Goal: Information Seeking & Learning: Learn about a topic

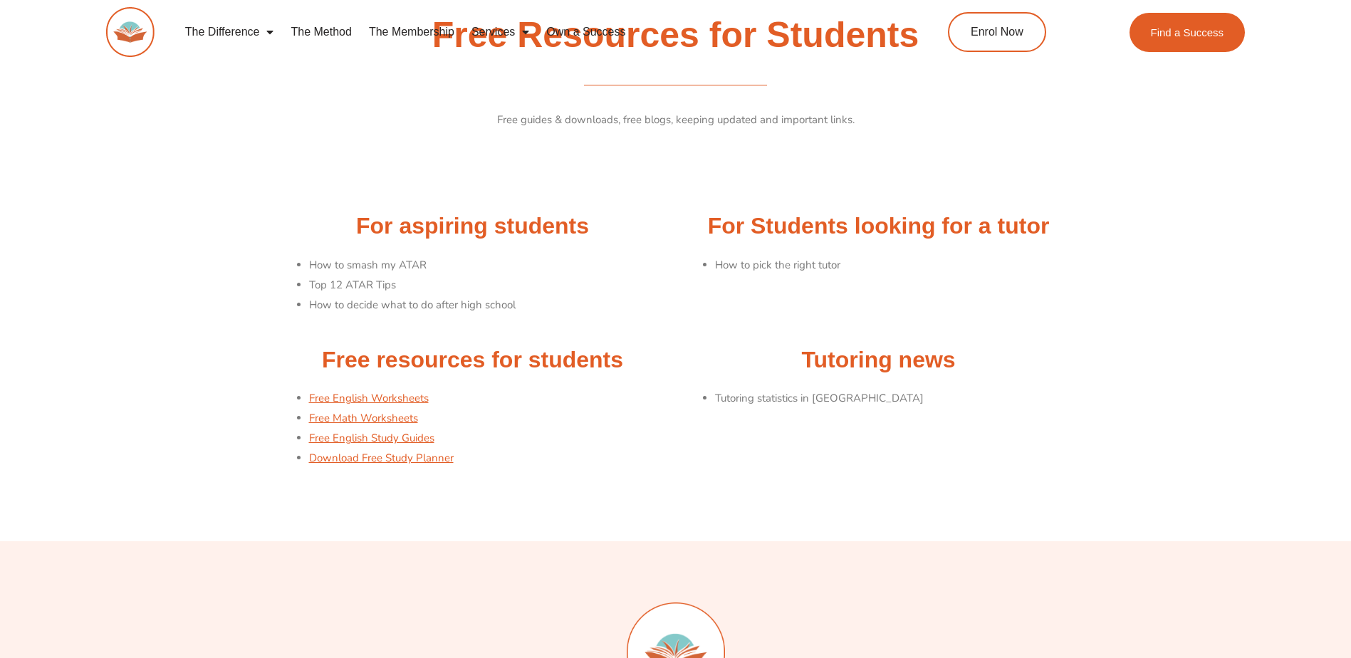
click at [190, 374] on section "Free resources for students Free English Worksheets Free Math Worksheets Free E…" at bounding box center [675, 414] width 1351 height 153
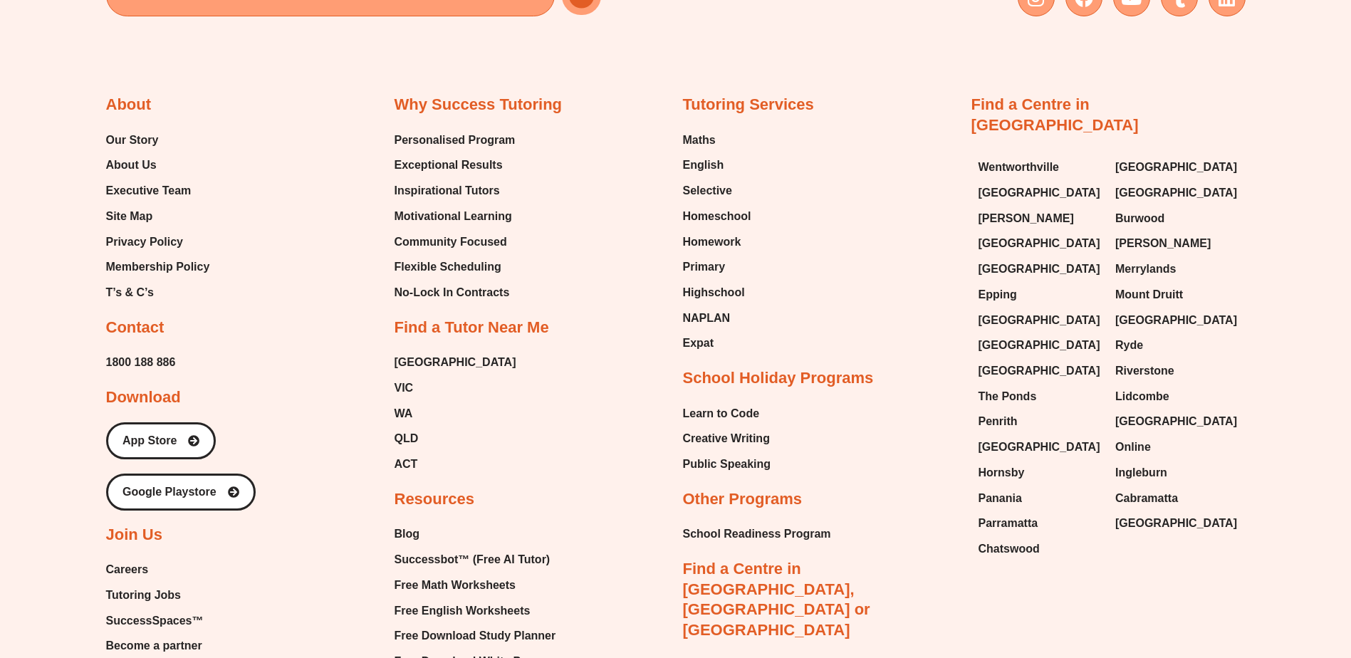
scroll to position [766, 0]
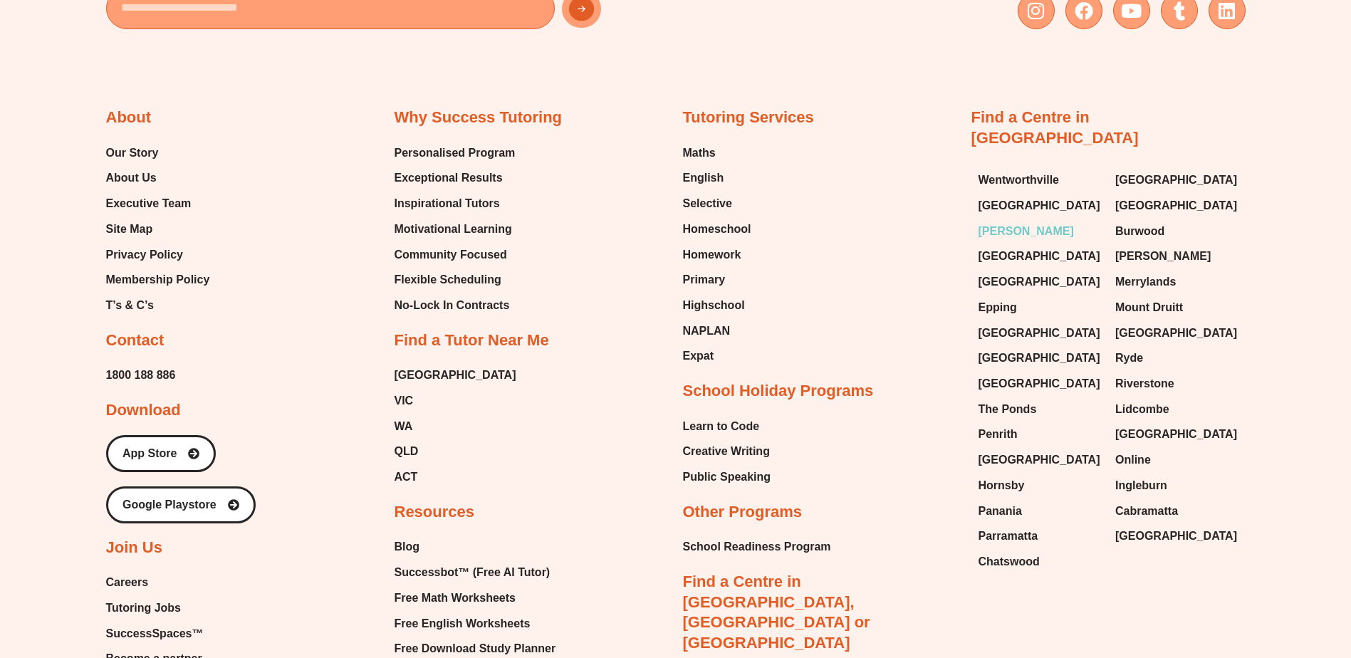
click at [1009, 221] on span "[PERSON_NAME]" at bounding box center [1026, 231] width 95 height 21
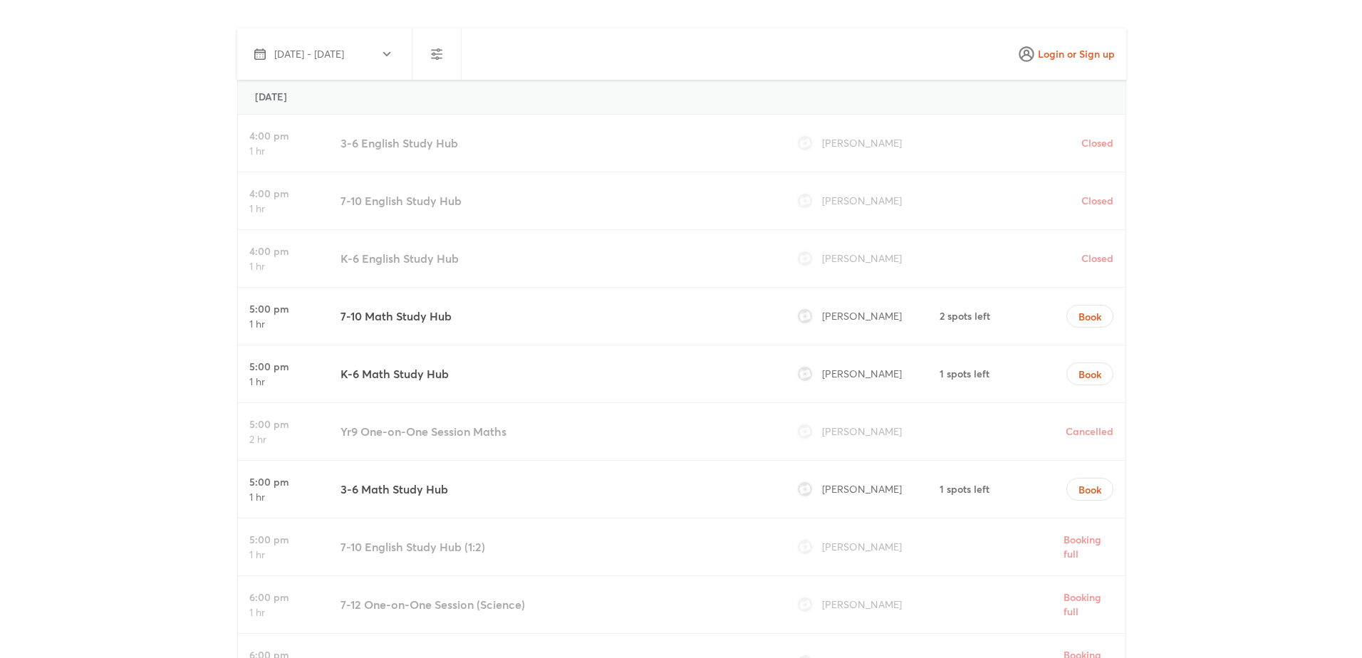
scroll to position [4444, 0]
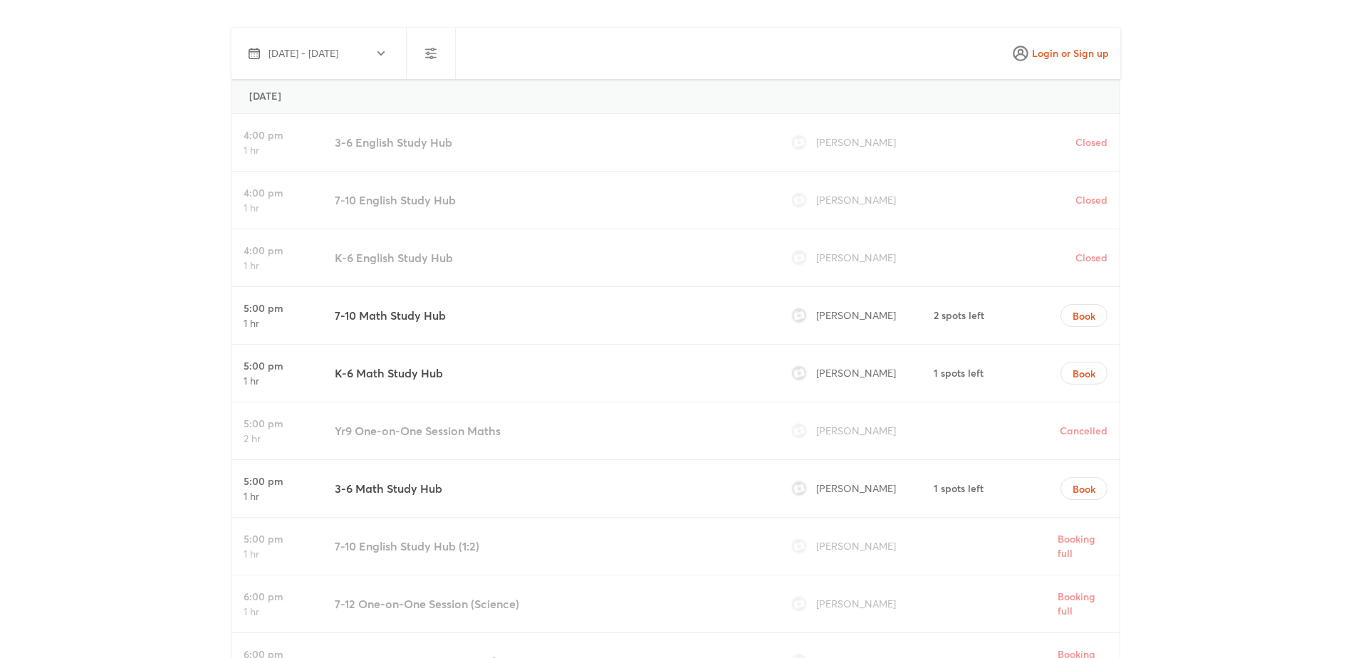
click at [802, 308] on img at bounding box center [799, 315] width 14 height 14
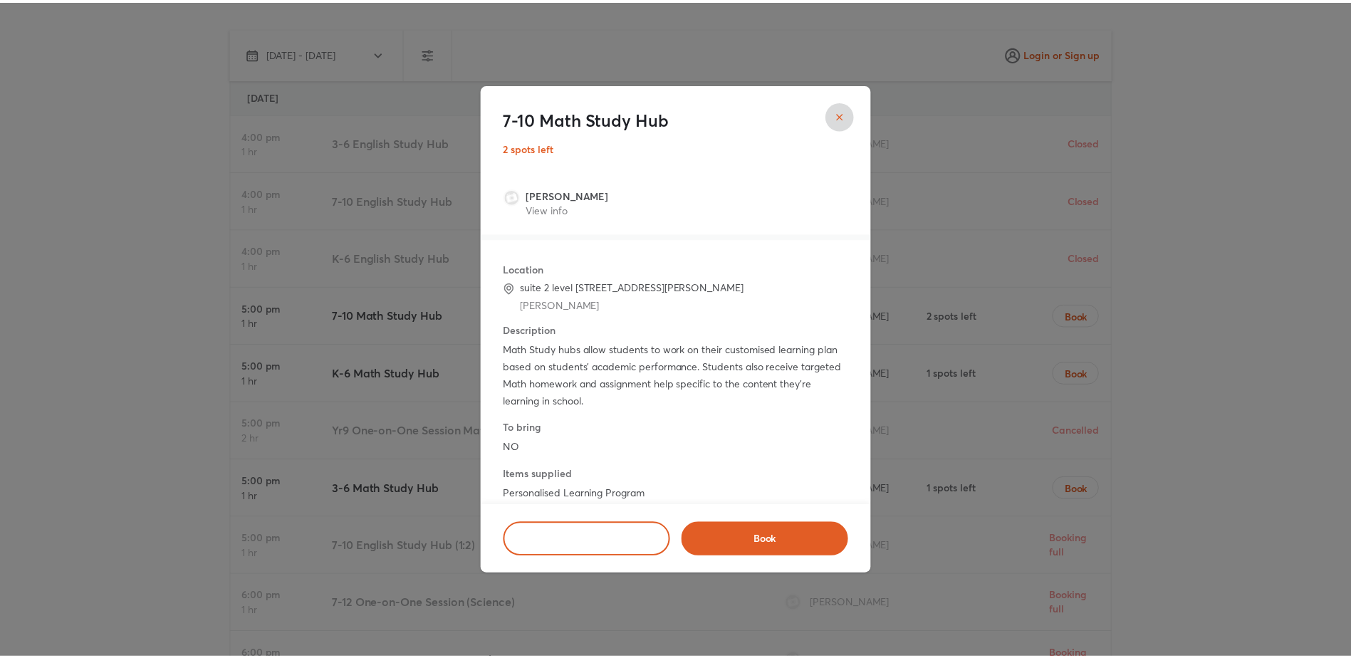
scroll to position [34, 0]
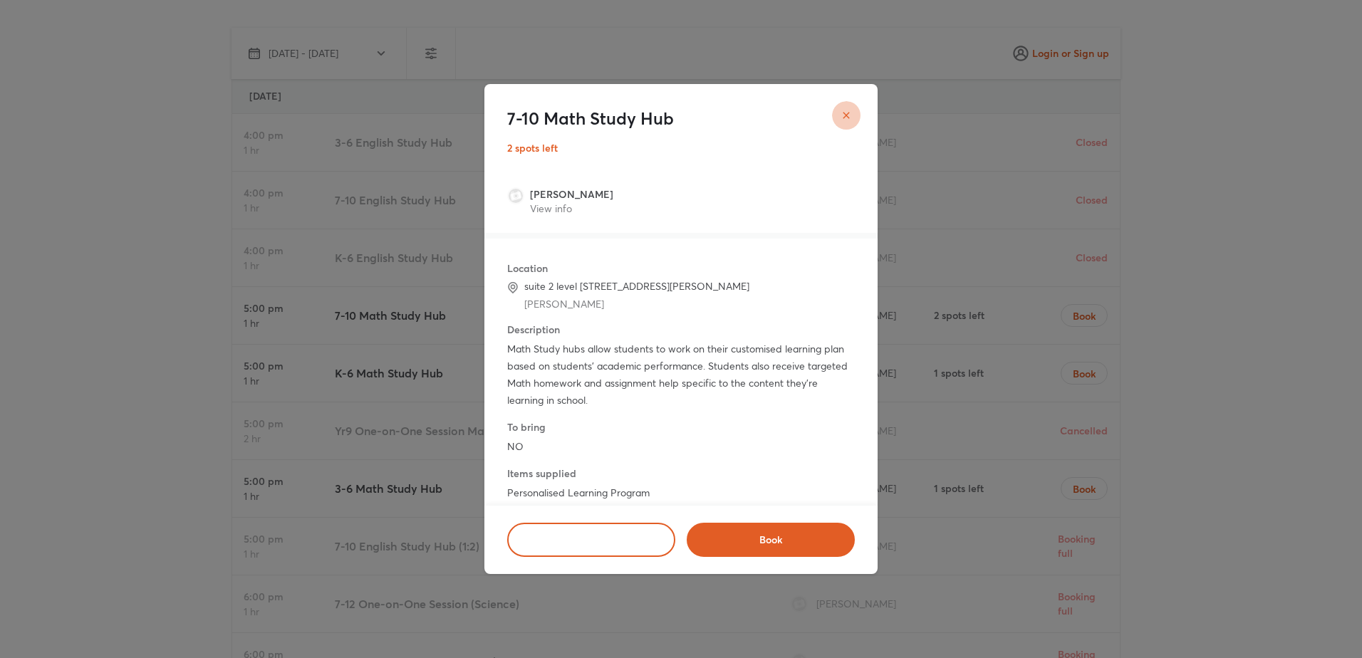
click at [853, 115] on button "close" at bounding box center [846, 115] width 28 height 28
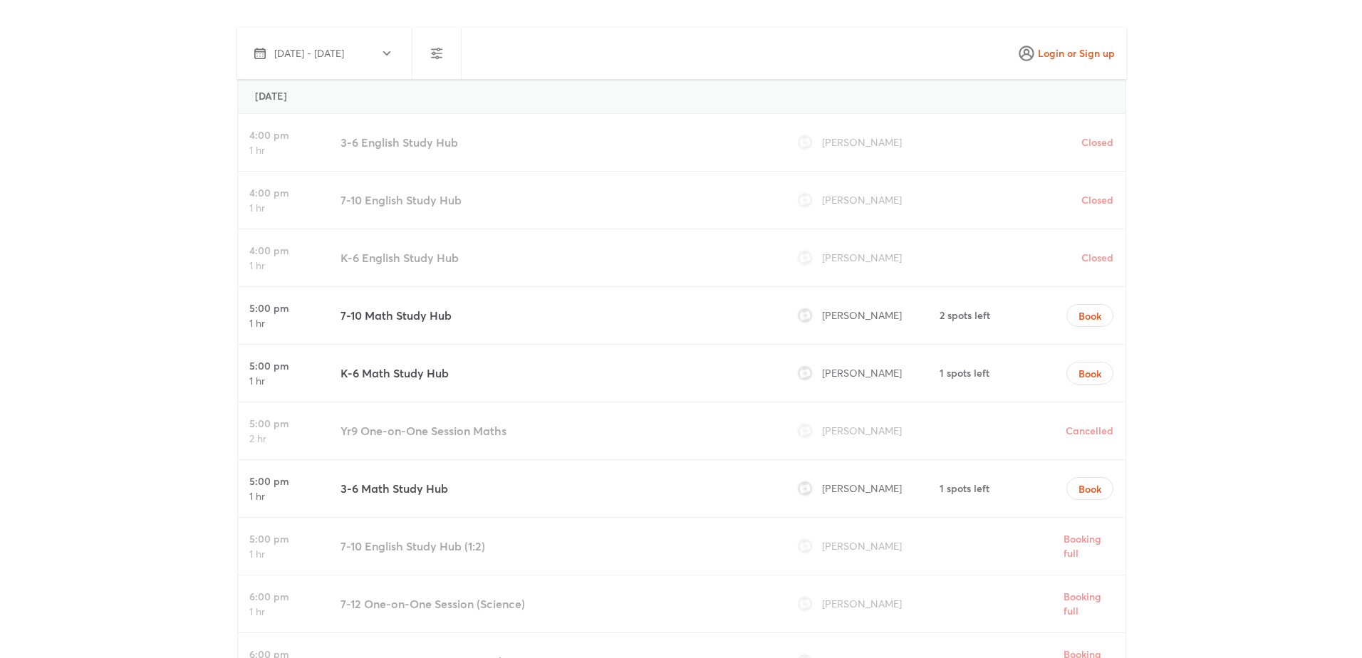
scroll to position [4446, 0]
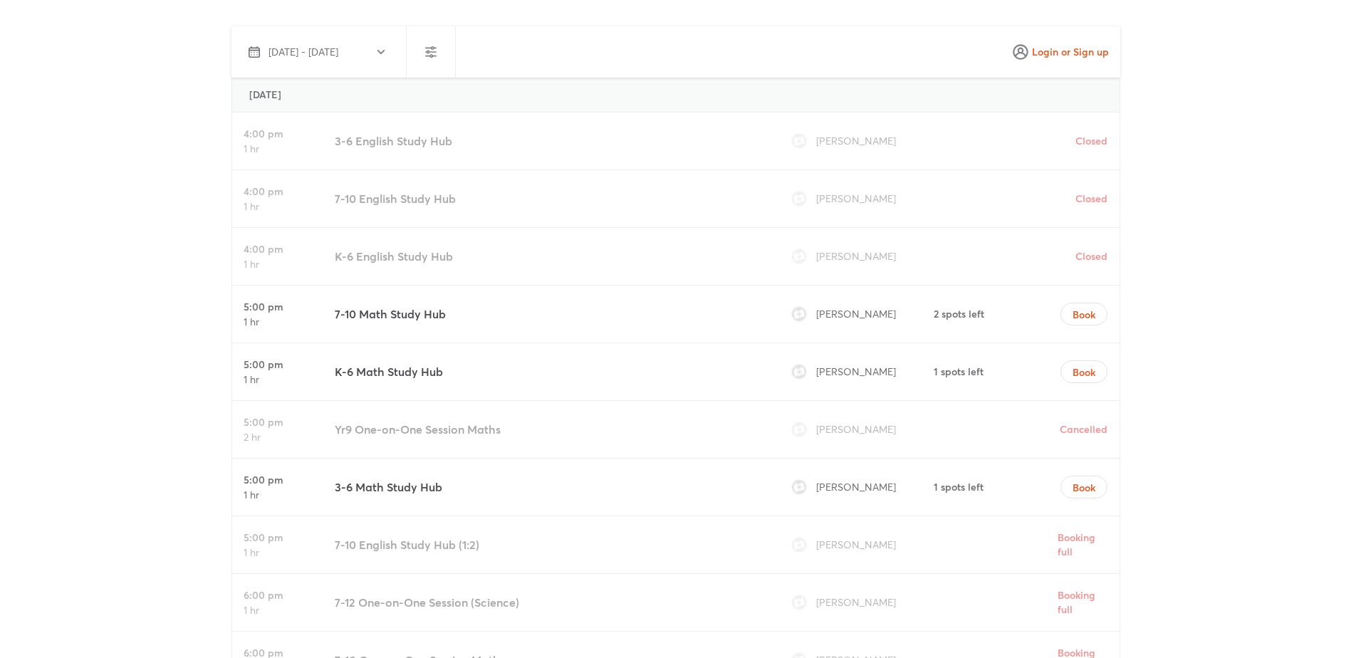
click at [796, 365] on img at bounding box center [799, 372] width 14 height 14
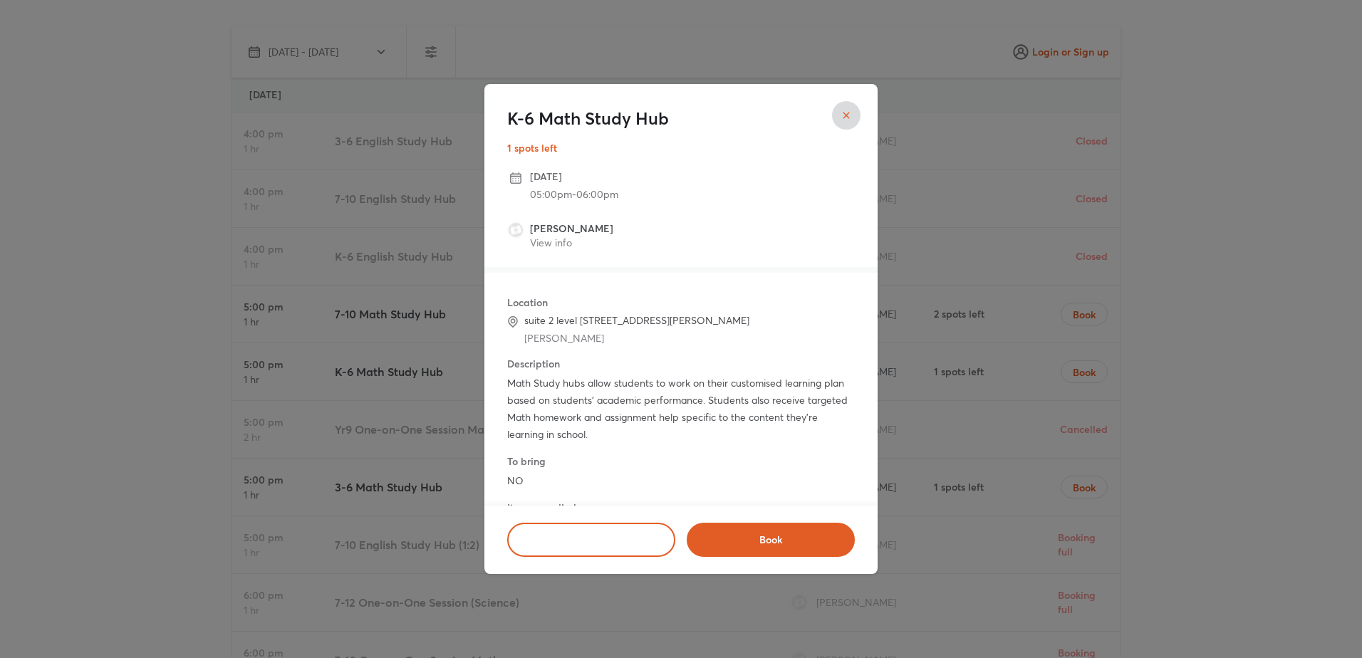
scroll to position [52, 0]
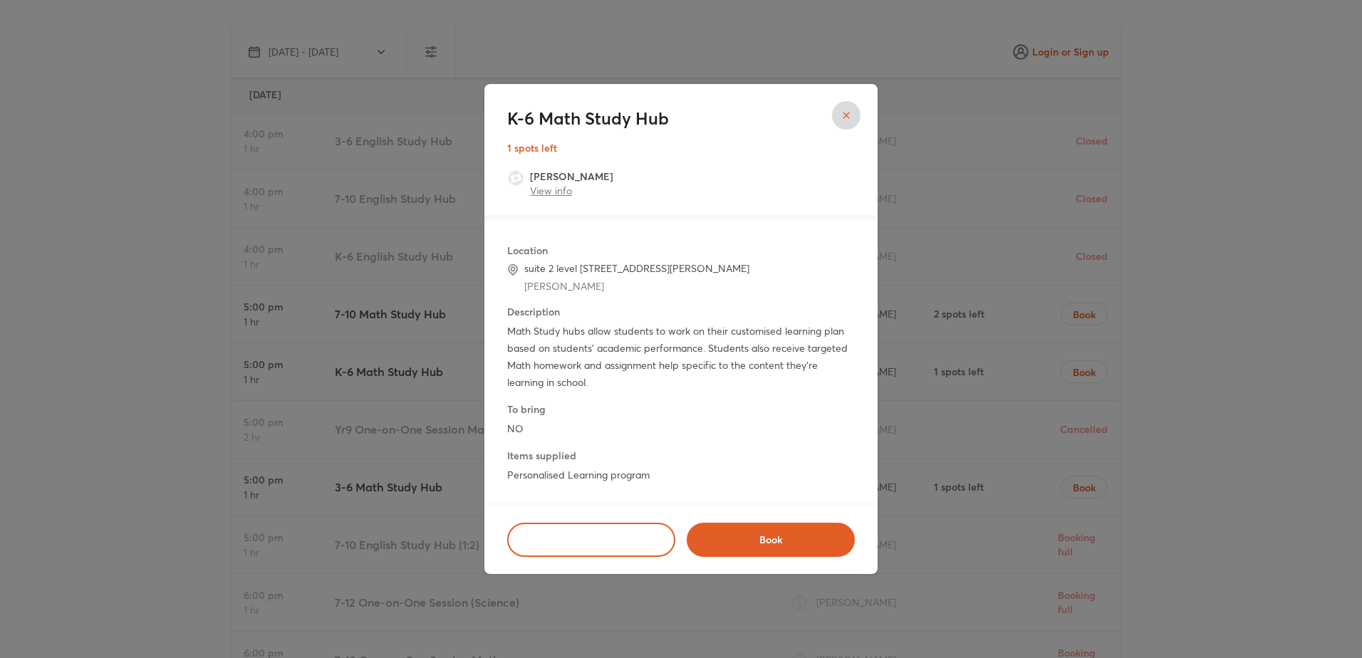
click at [562, 187] on link "View info" at bounding box center [551, 191] width 42 height 14
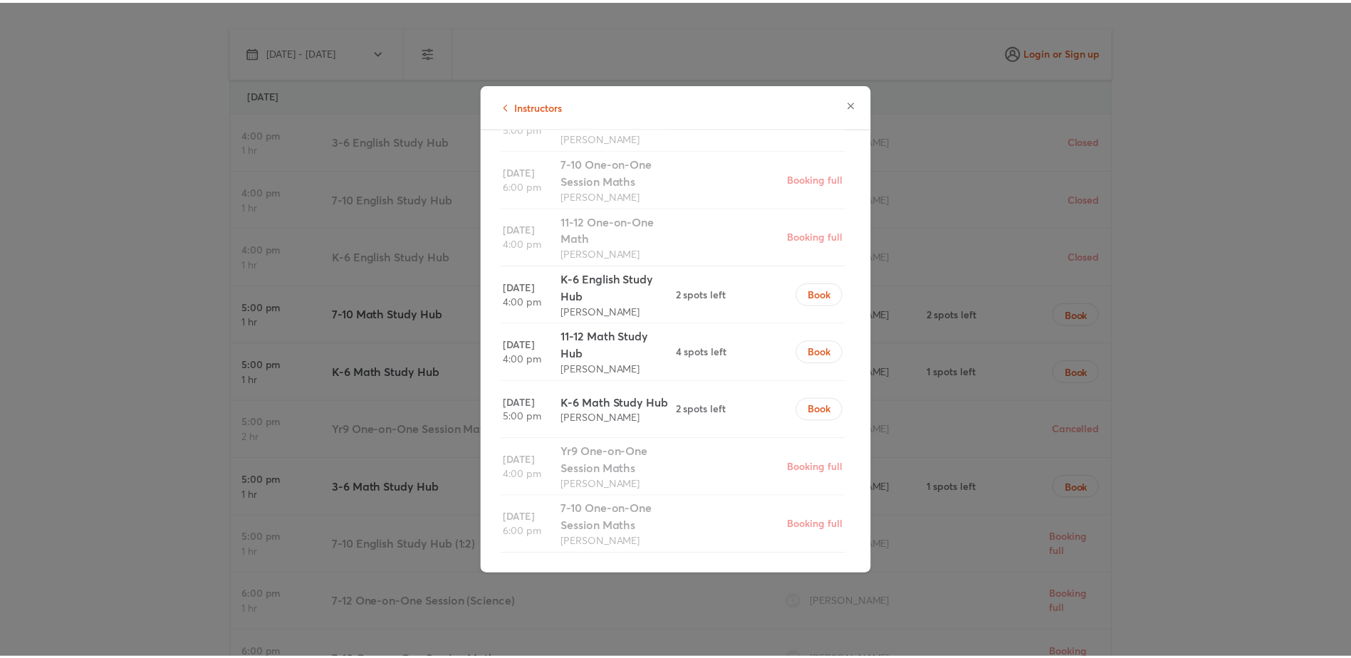
scroll to position [358, 0]
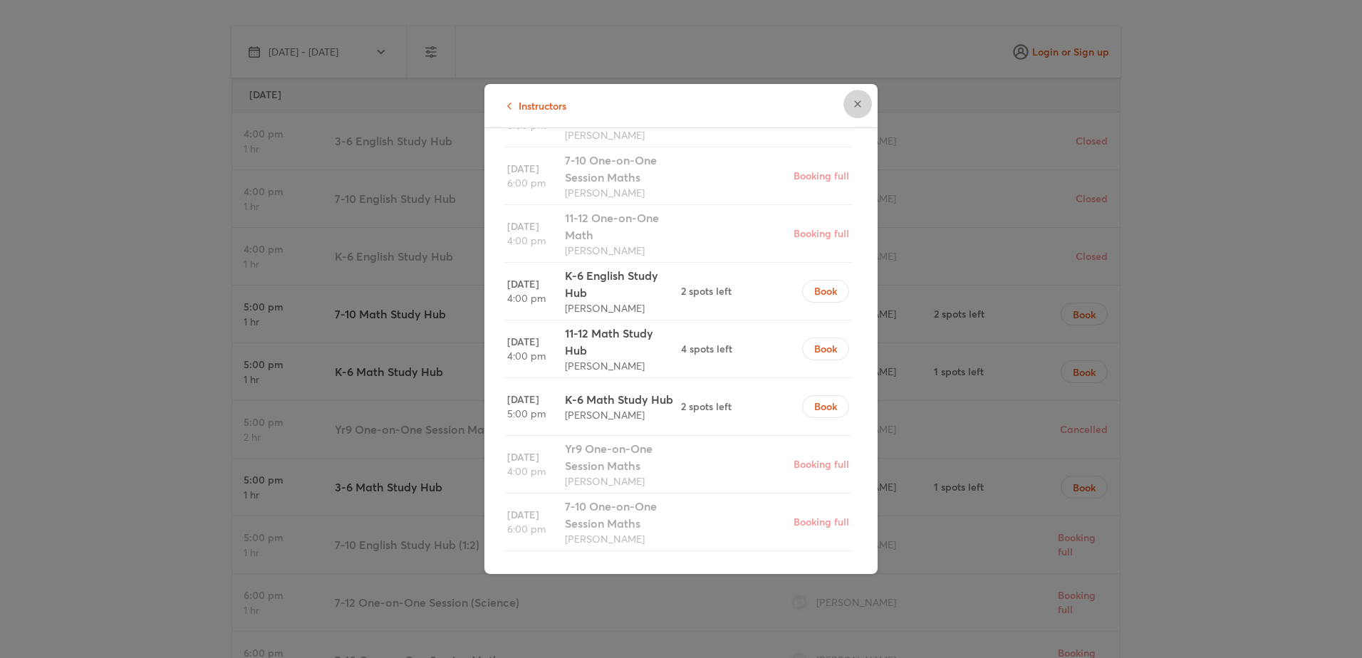
click at [859, 103] on icon "button" at bounding box center [857, 103] width 11 height 11
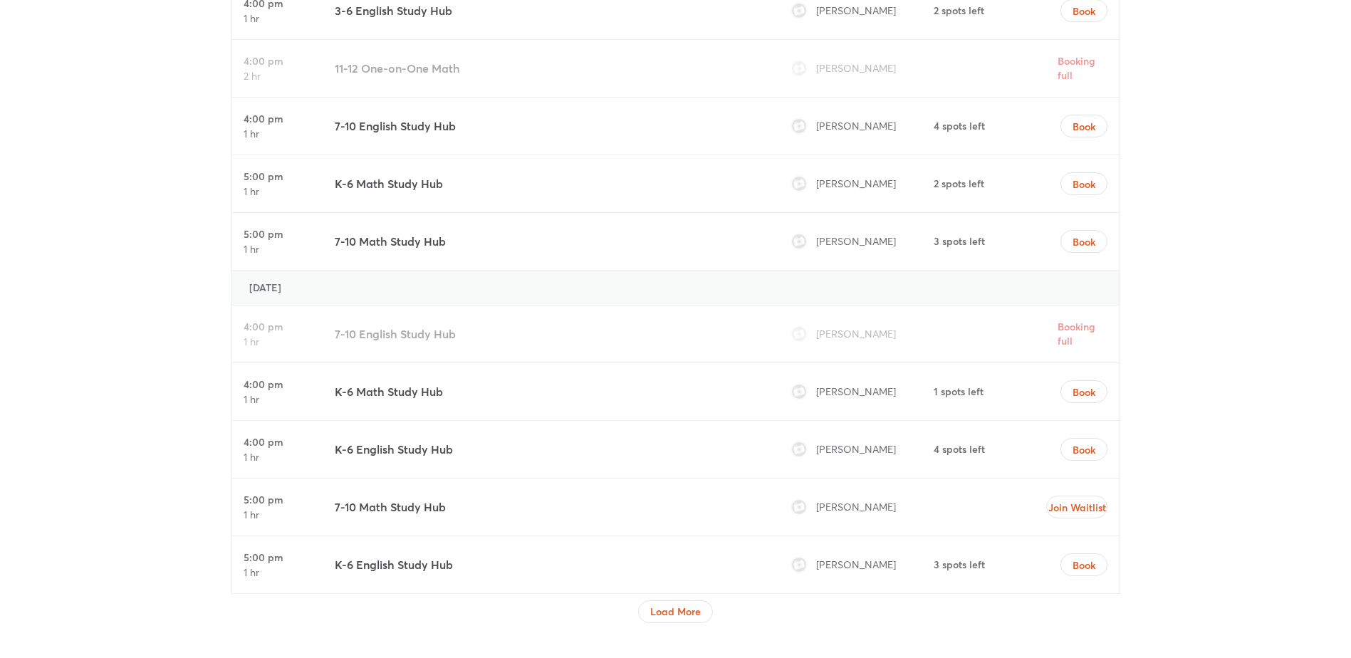
scroll to position [5189, 0]
click at [794, 326] on img at bounding box center [799, 333] width 14 height 14
click at [801, 326] on img at bounding box center [799, 333] width 14 height 14
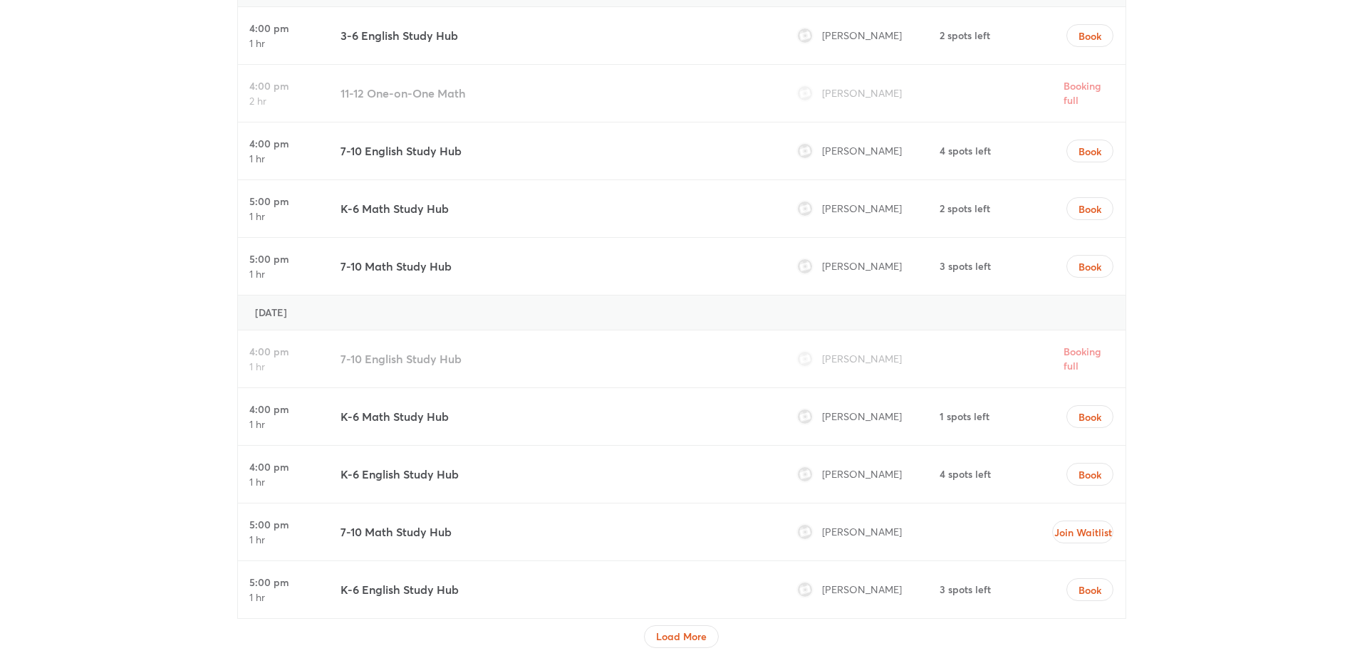
scroll to position [5162, 0]
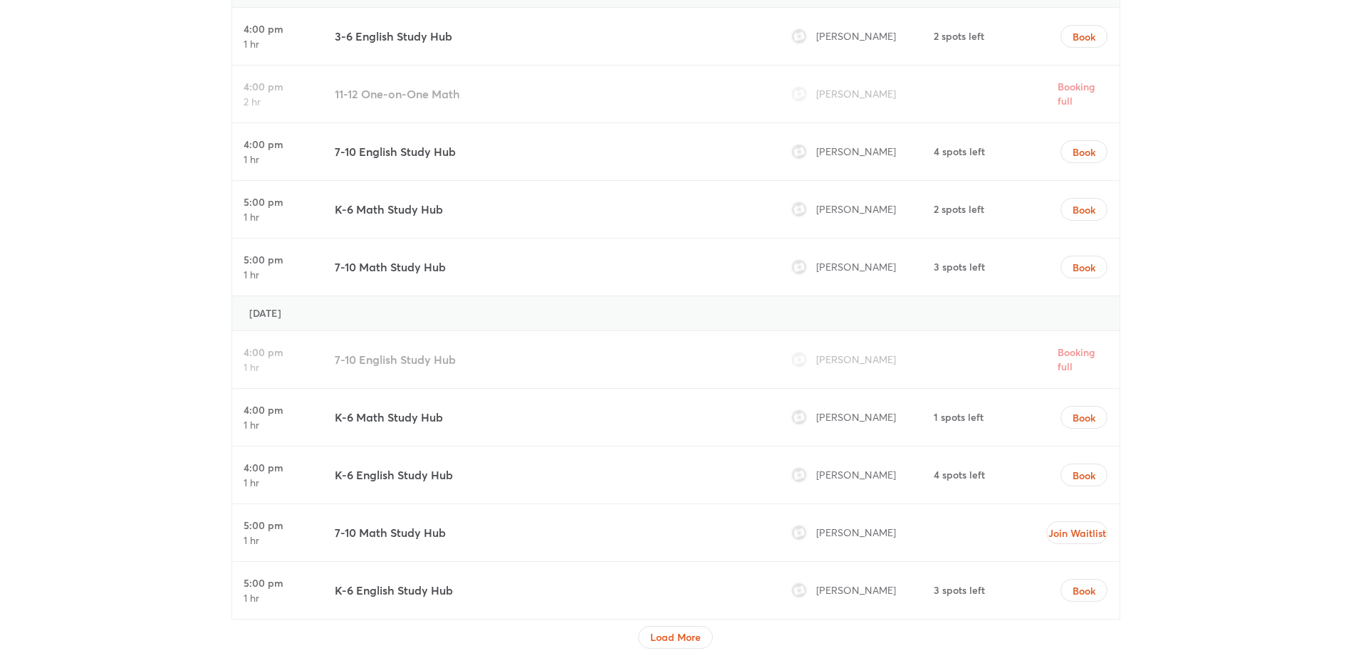
click at [803, 410] on img at bounding box center [799, 417] width 14 height 14
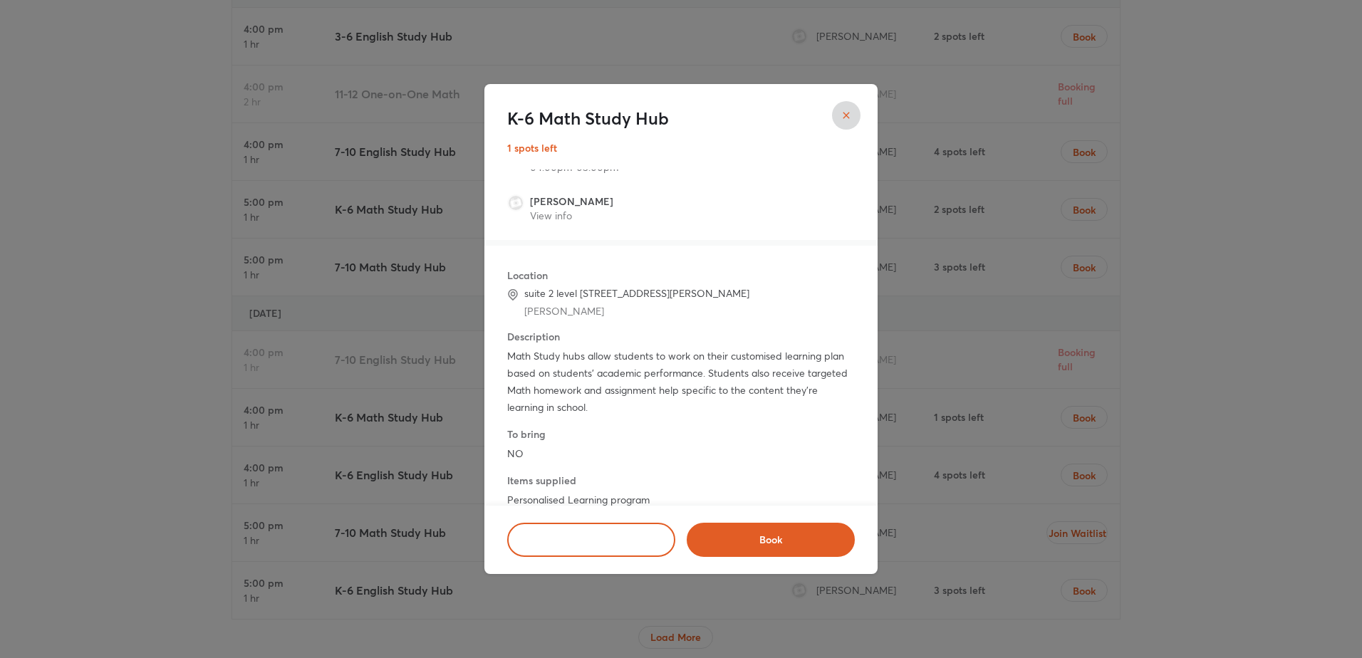
scroll to position [0, 0]
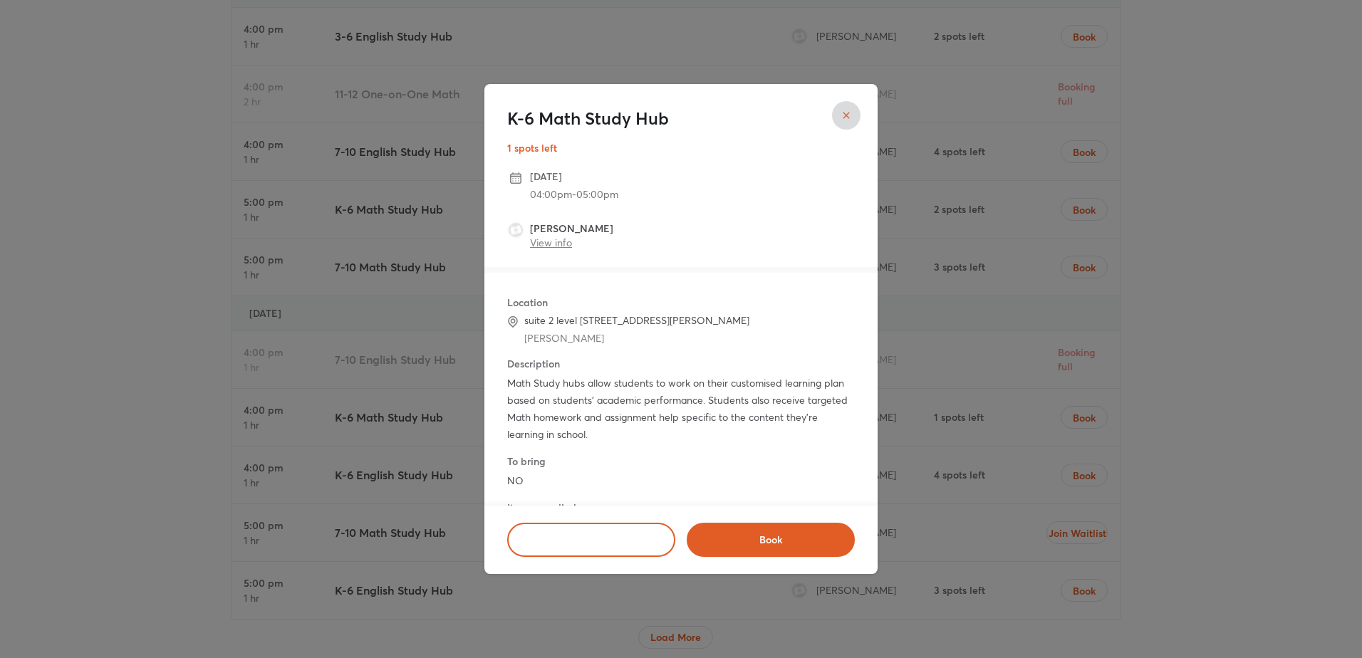
click at [568, 243] on link "View info" at bounding box center [551, 243] width 42 height 14
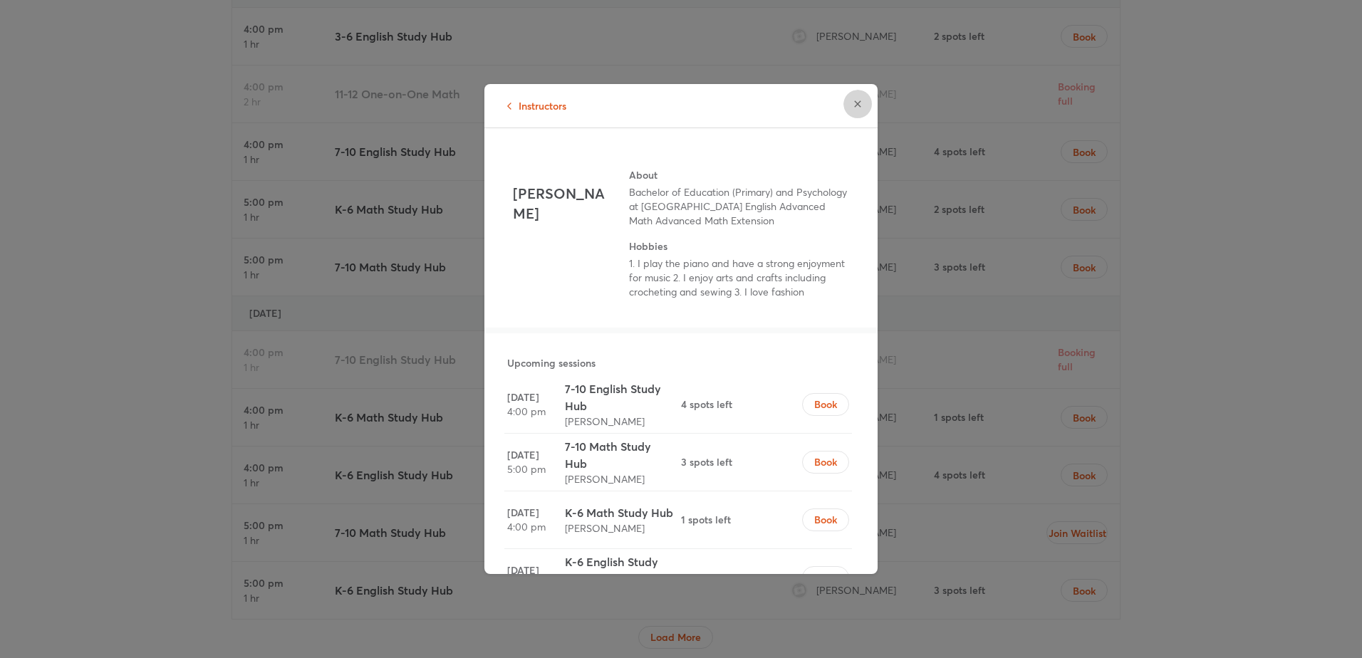
click at [853, 100] on icon "button" at bounding box center [857, 103] width 11 height 11
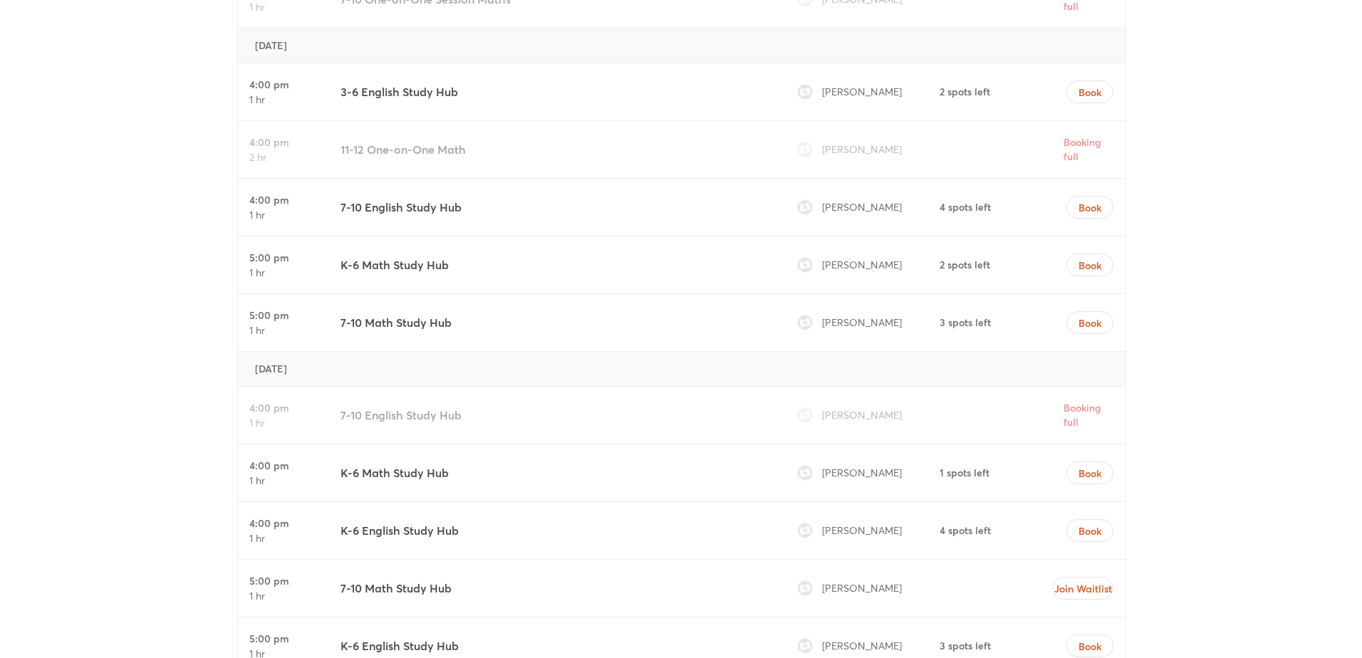
scroll to position [5115, 0]
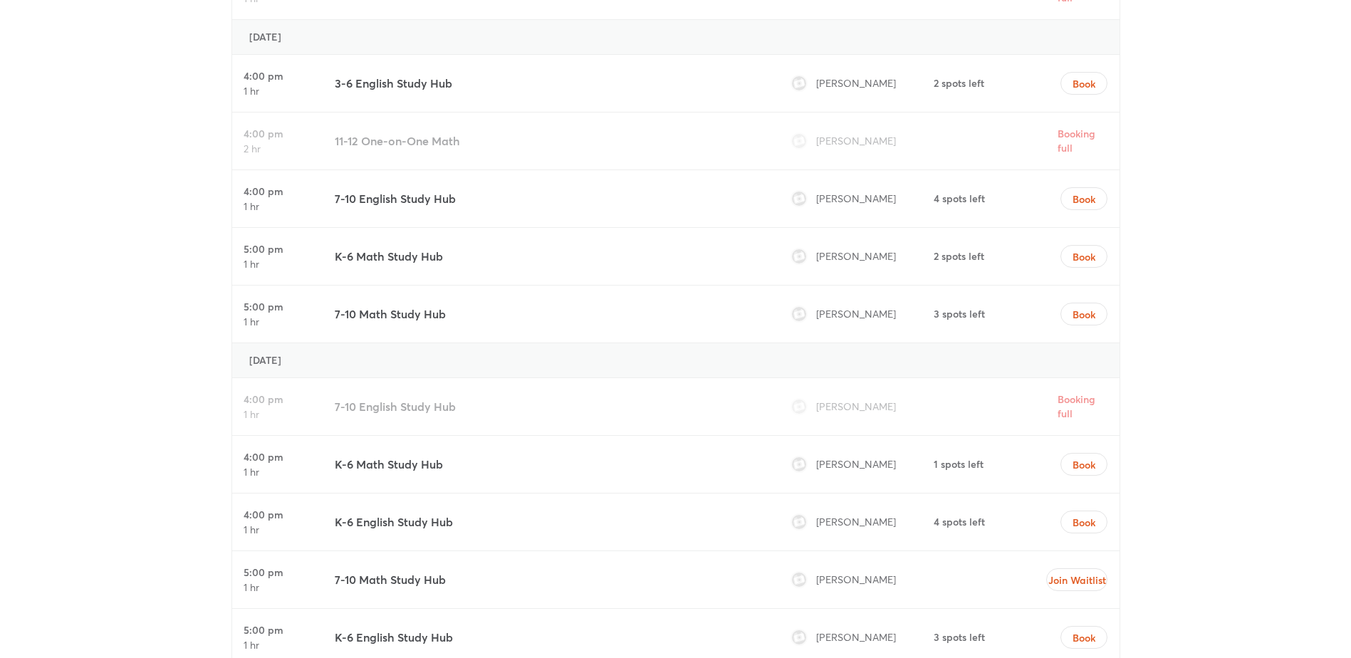
click at [802, 515] on img at bounding box center [799, 522] width 14 height 14
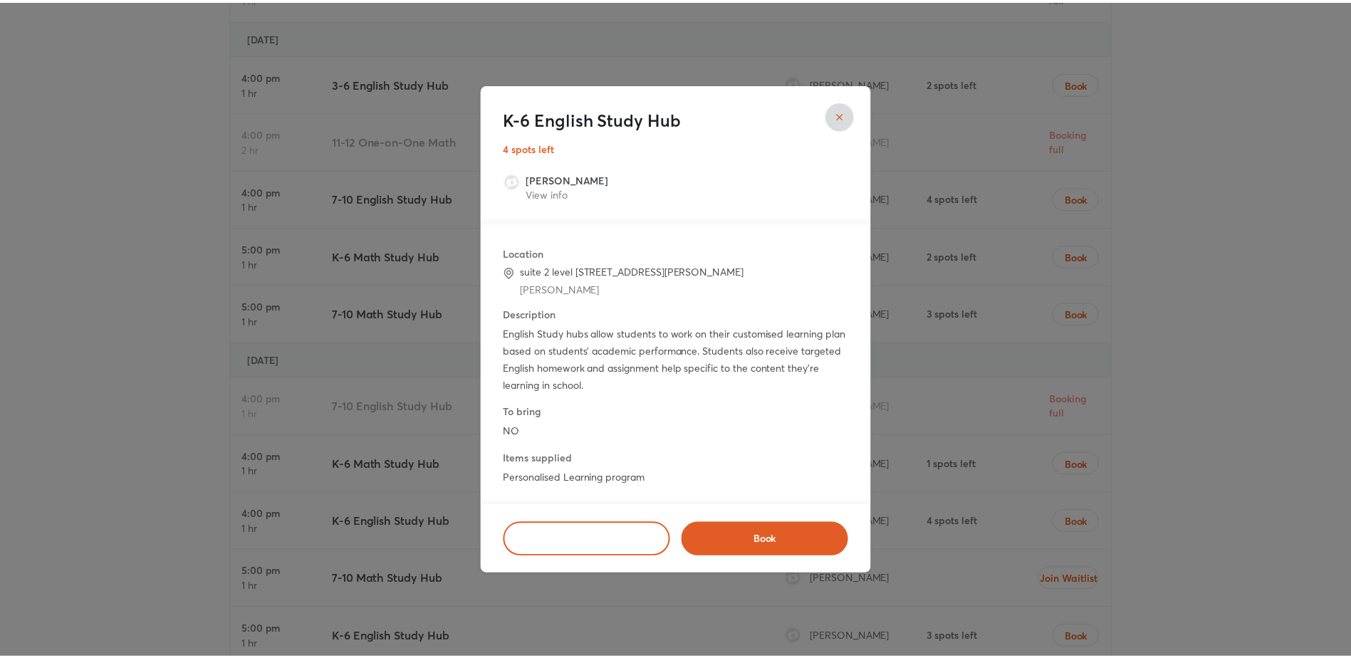
scroll to position [0, 0]
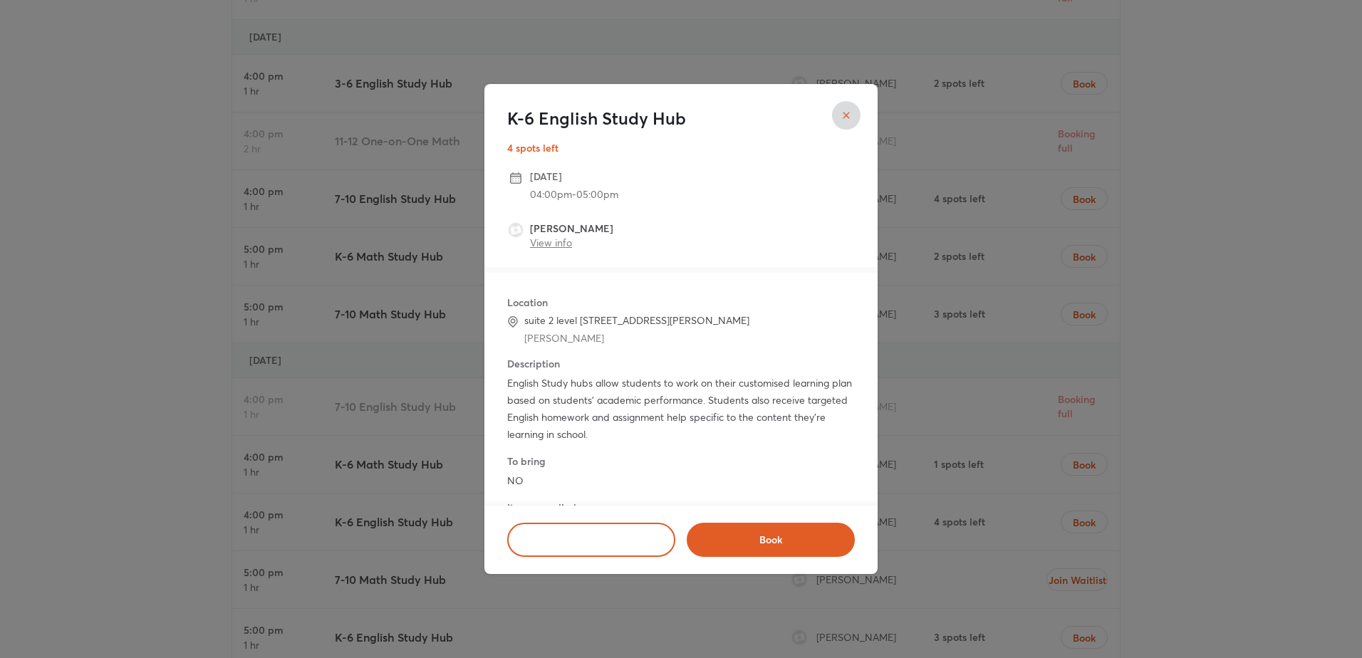
click at [561, 242] on link "View info" at bounding box center [551, 243] width 42 height 14
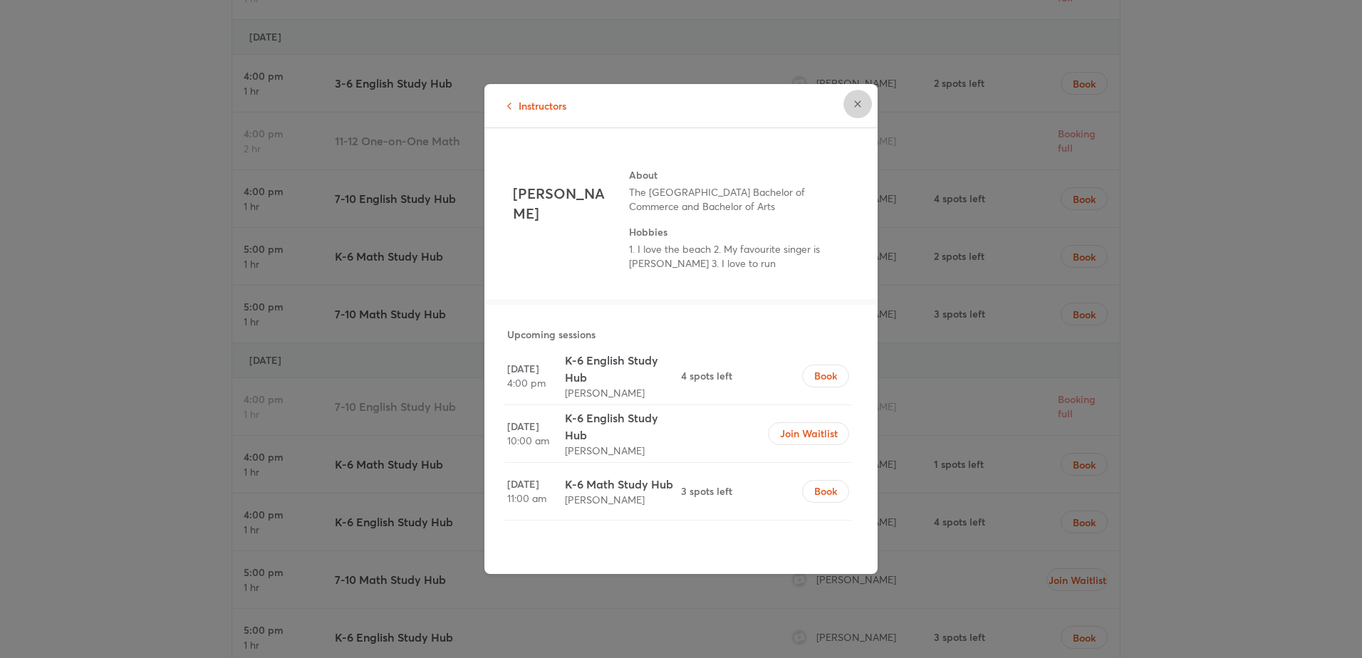
click at [865, 98] on button "button" at bounding box center [857, 104] width 28 height 28
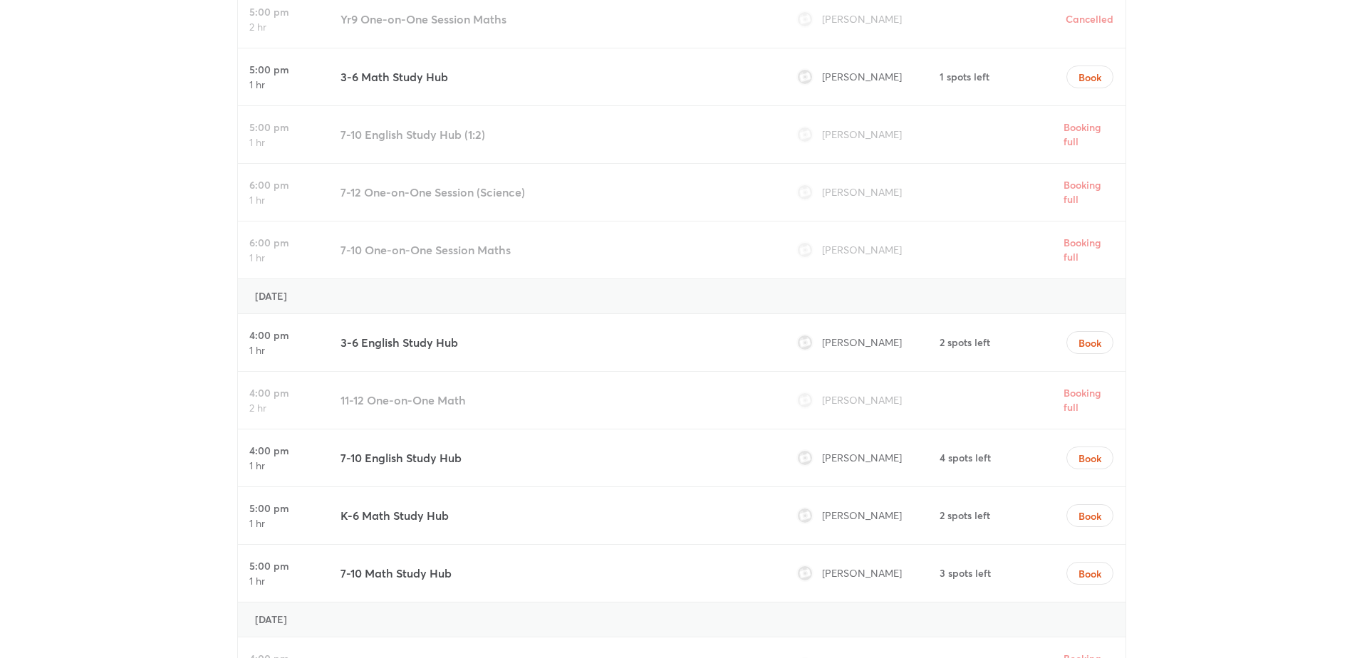
scroll to position [4854, 0]
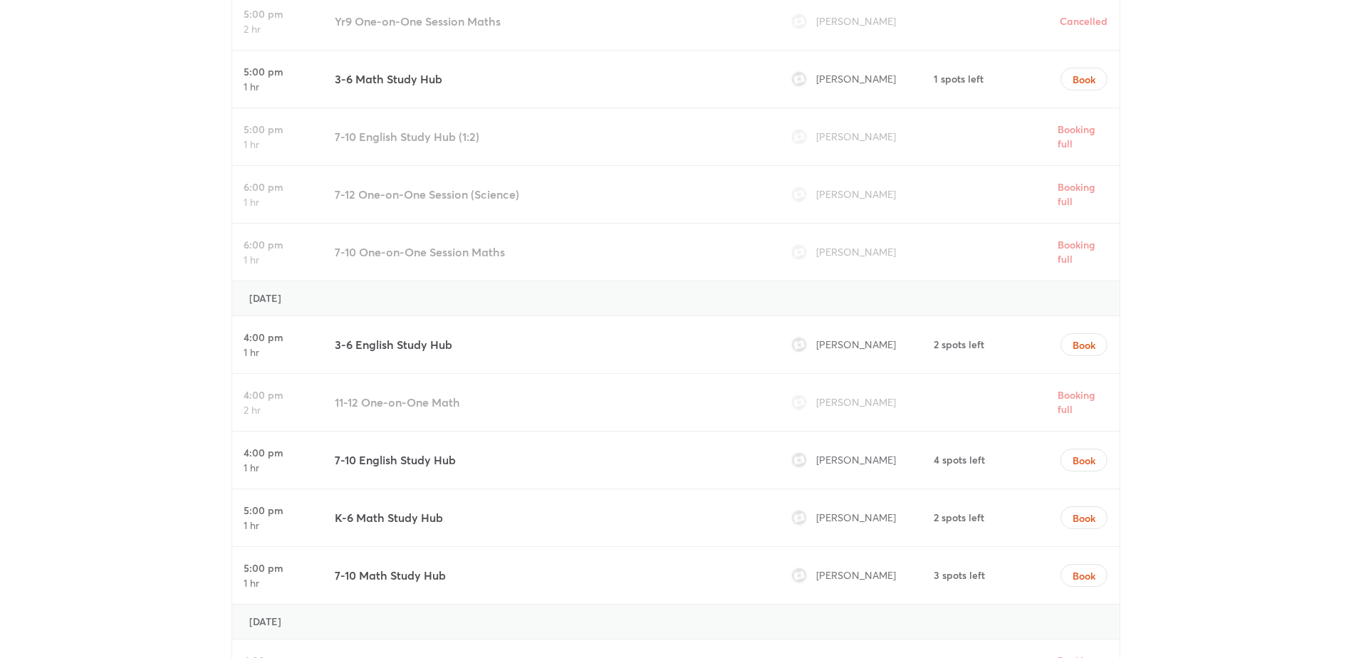
click at [800, 338] on img at bounding box center [799, 345] width 14 height 14
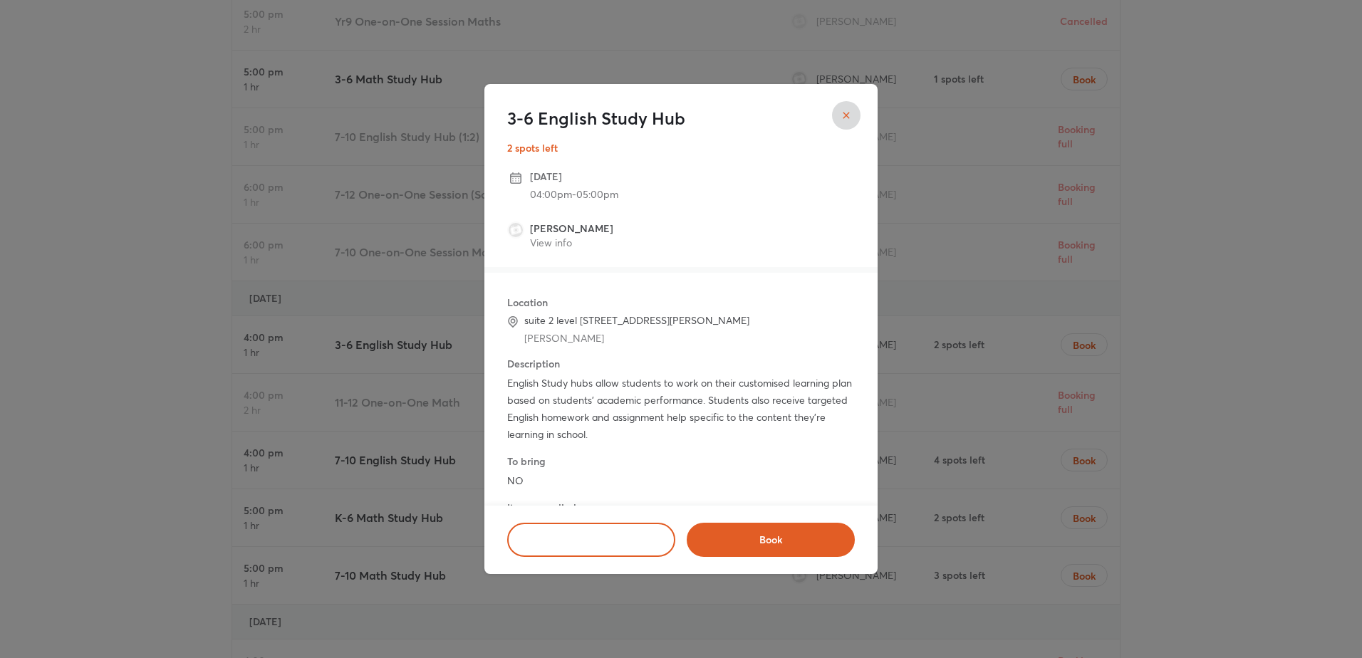
click at [558, 251] on li "[PERSON_NAME] View info" at bounding box center [681, 237] width 348 height 37
click at [562, 243] on link "View info" at bounding box center [551, 243] width 42 height 14
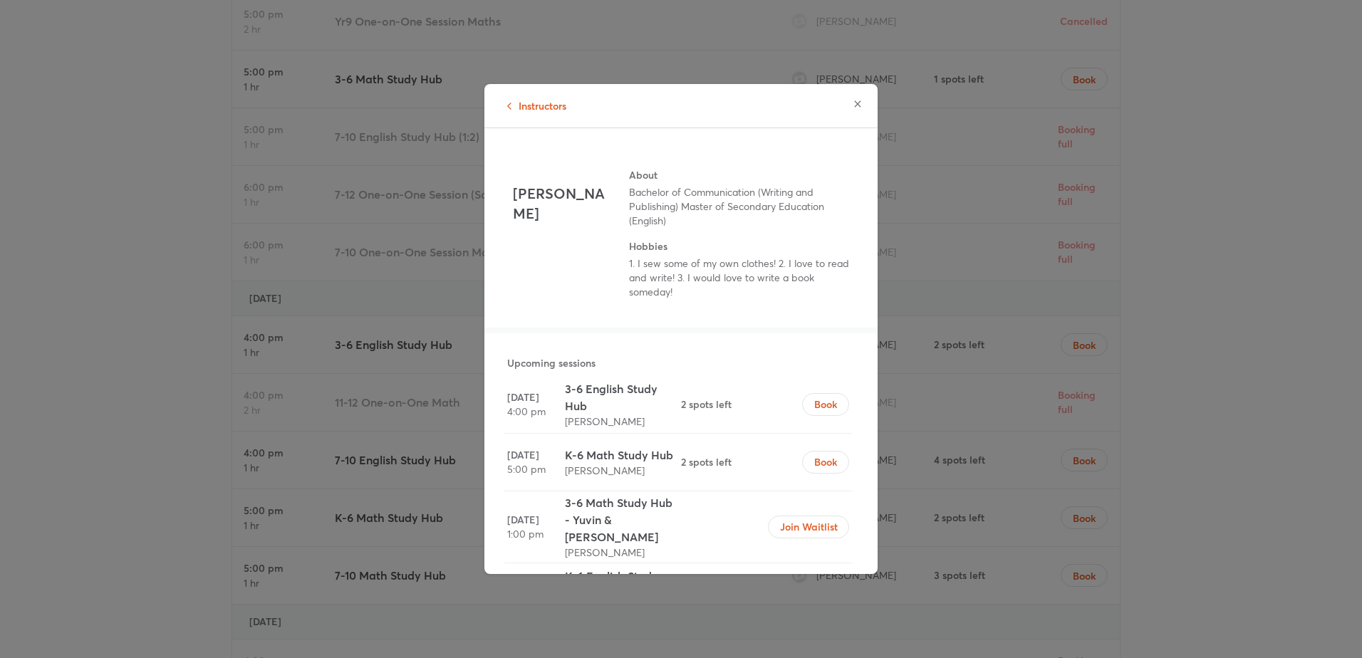
click at [668, 194] on p "Bachelor of Communication (Writing and Publishing) Master of Secondary Educatio…" at bounding box center [739, 206] width 220 height 43
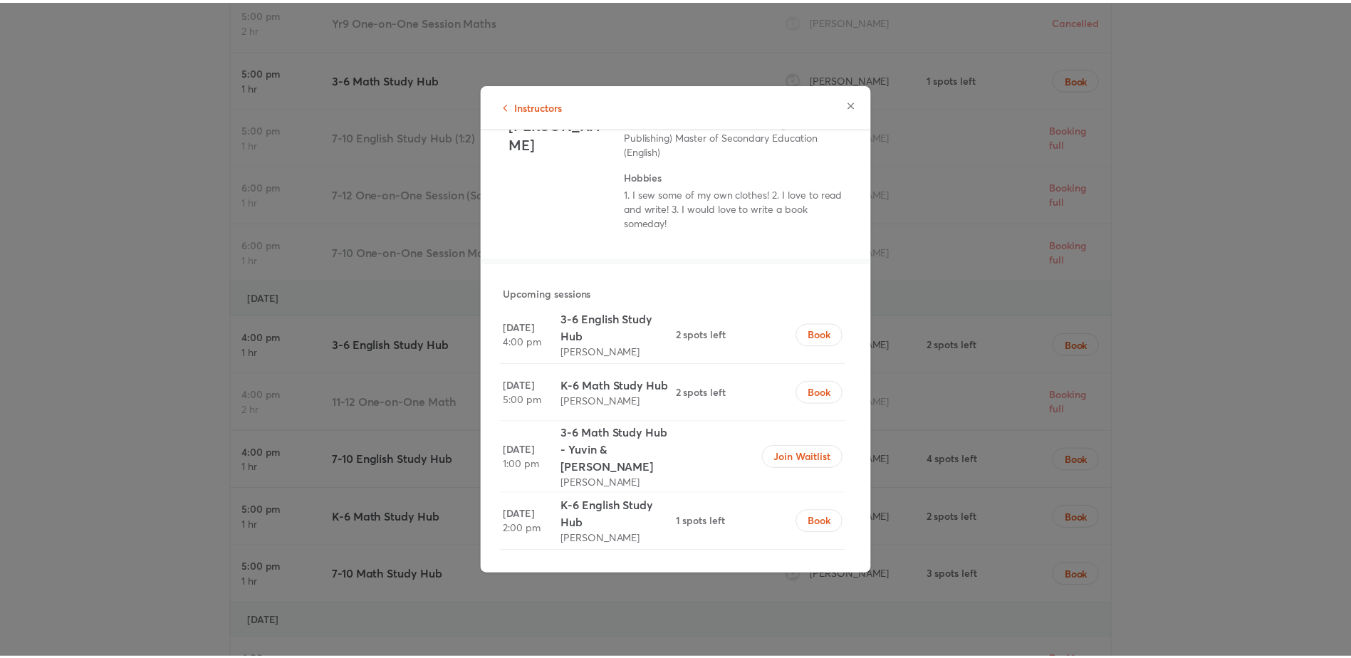
scroll to position [0, 0]
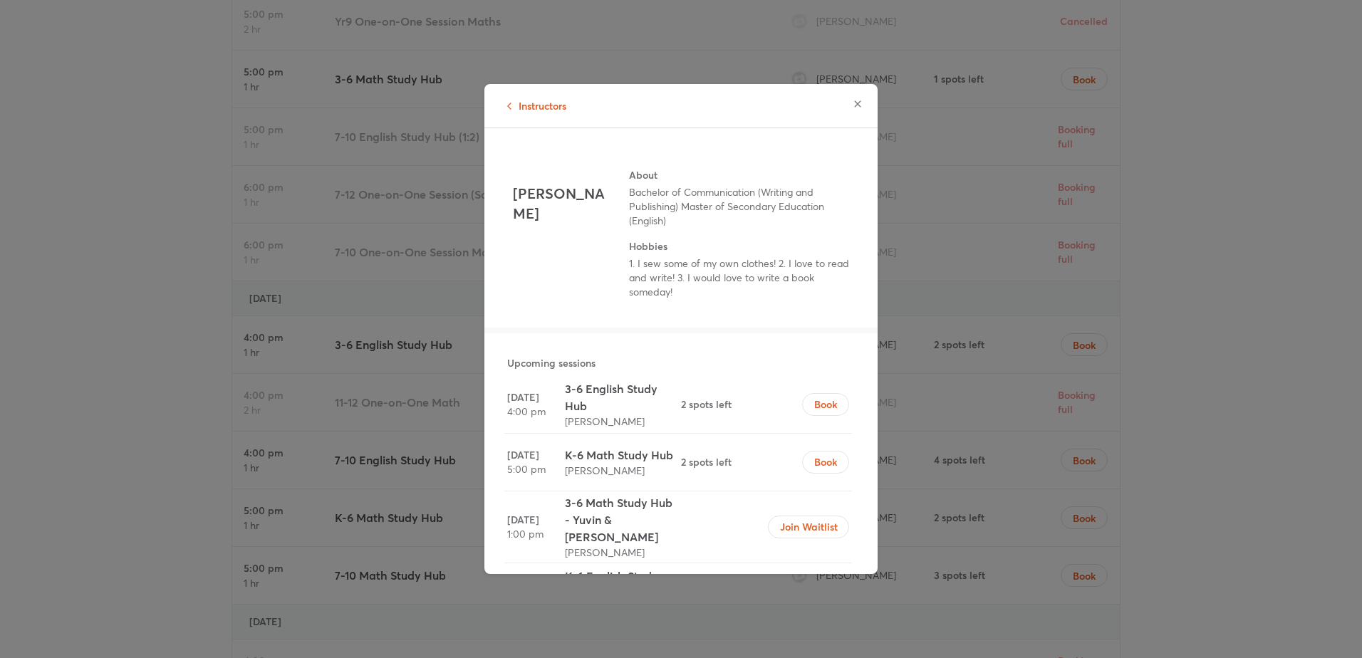
click at [861, 104] on icon "button" at bounding box center [857, 103] width 11 height 11
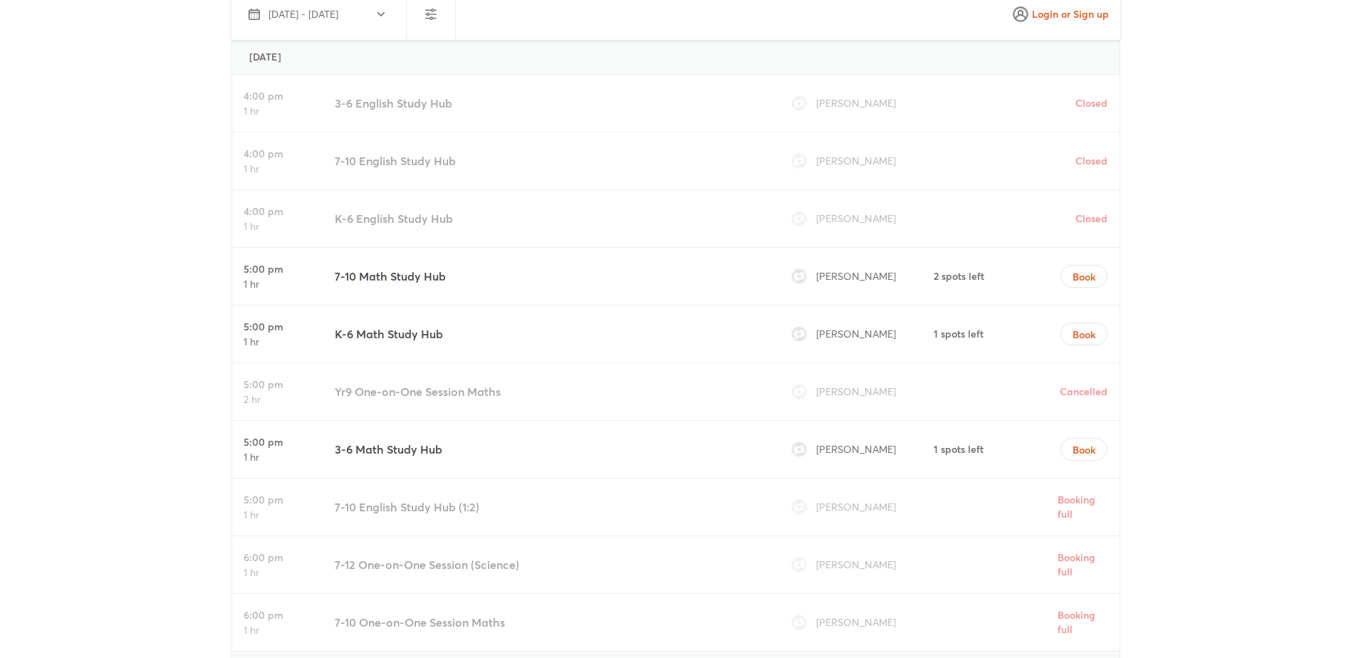
scroll to position [4482, 0]
click at [803, 271] on img at bounding box center [799, 278] width 14 height 14
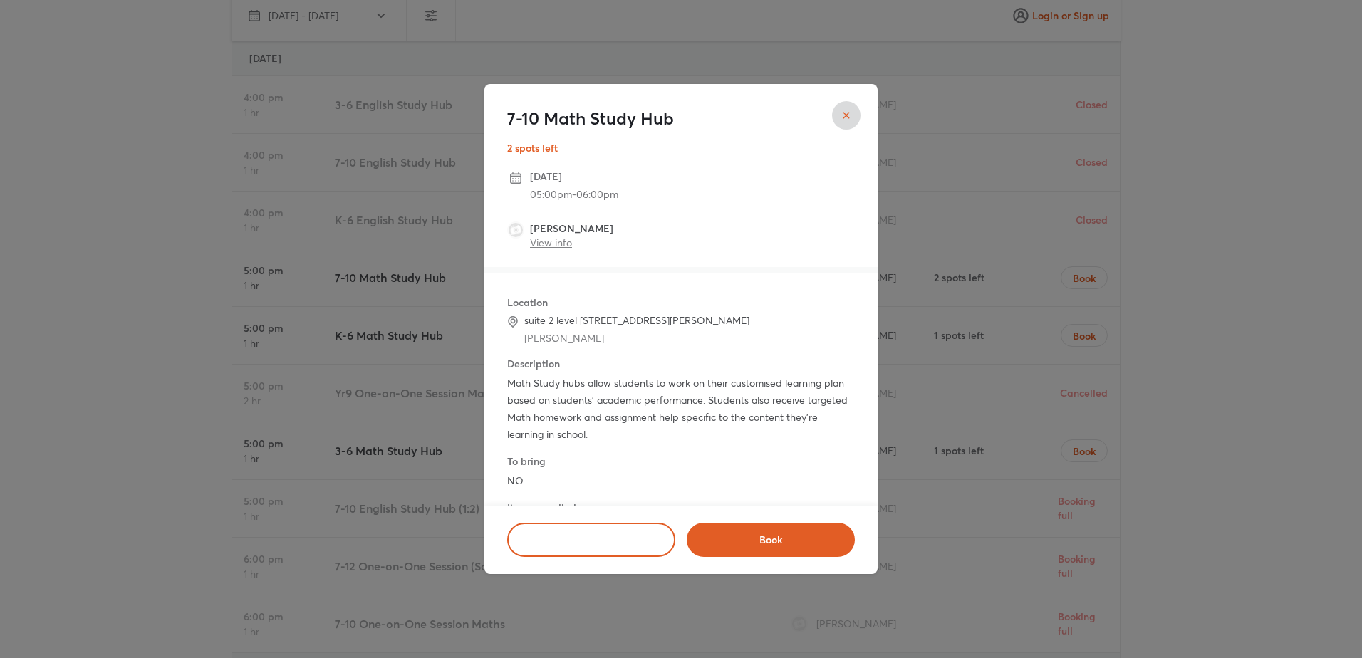
click at [561, 242] on link "View info" at bounding box center [551, 243] width 42 height 14
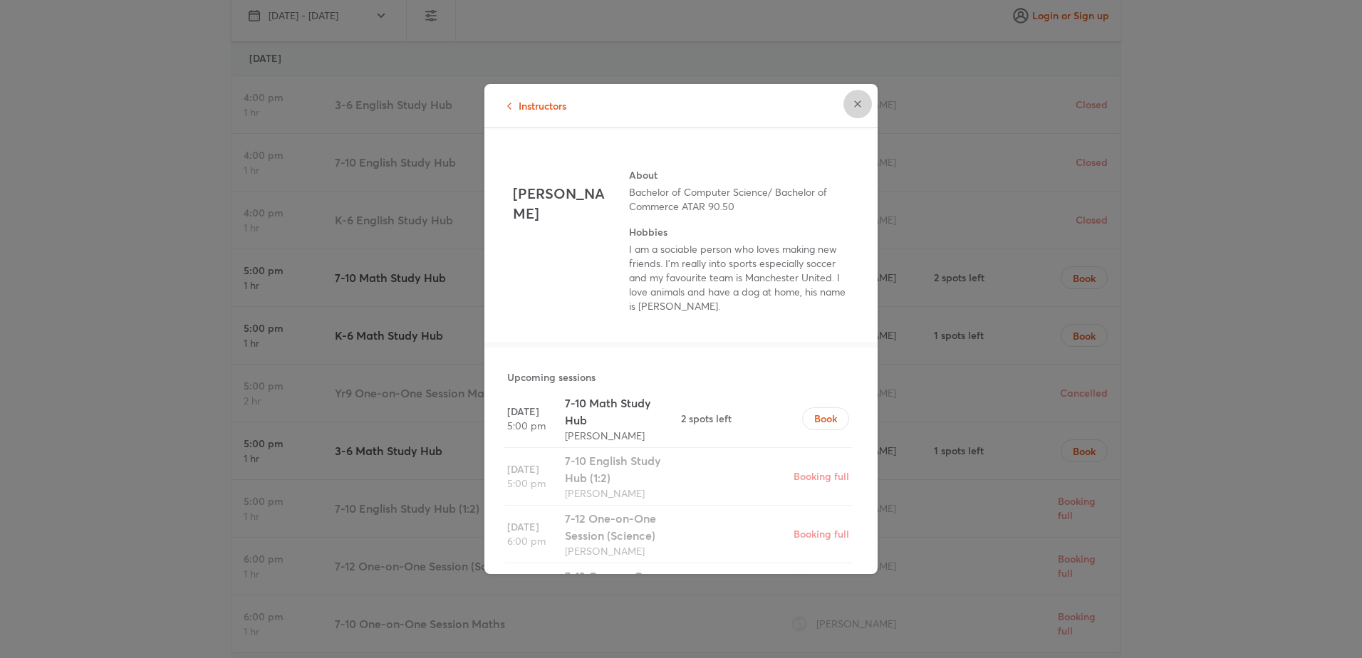
click at [861, 105] on icon "button" at bounding box center [857, 103] width 11 height 11
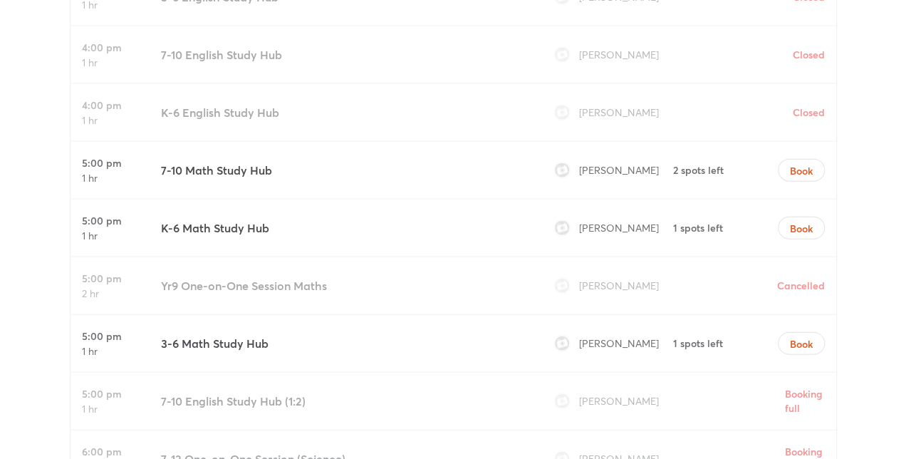
scroll to position [4301, 0]
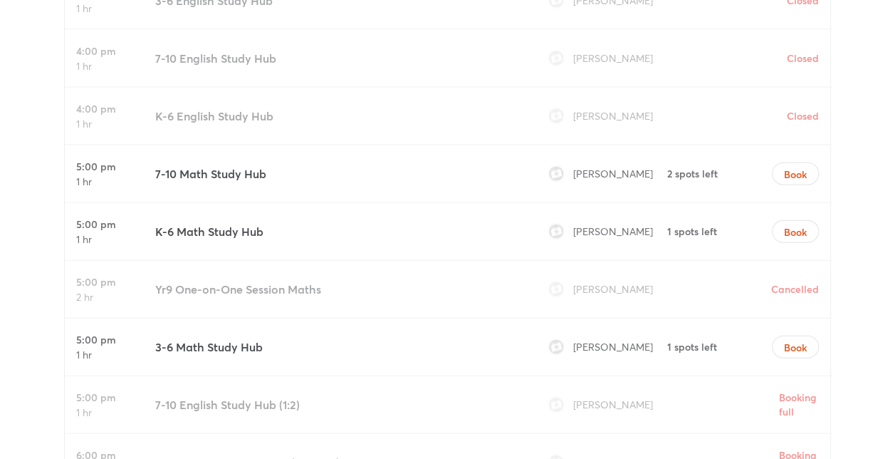
click at [556, 224] on img at bounding box center [556, 231] width 14 height 14
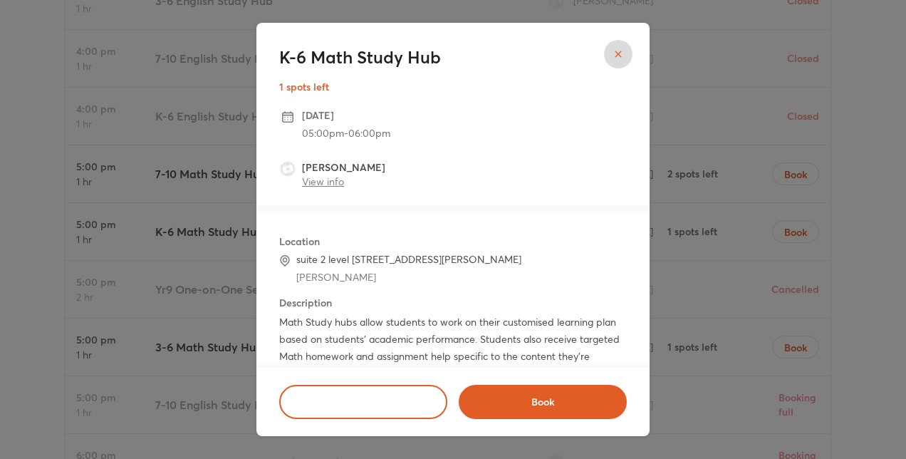
click at [325, 180] on link "View info" at bounding box center [323, 182] width 42 height 14
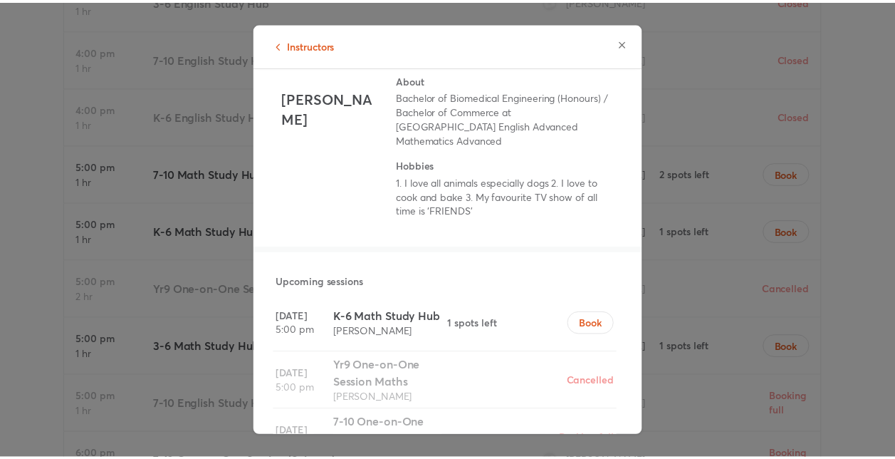
scroll to position [0, 0]
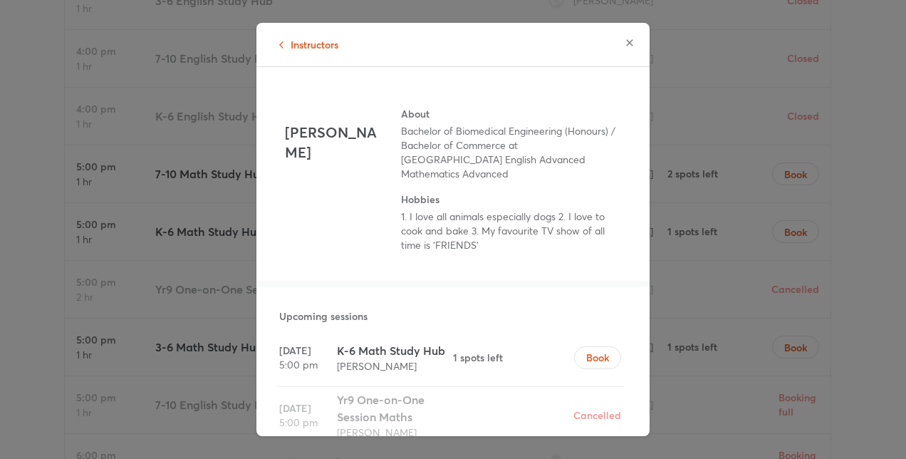
click at [616, 31] on div "Instructors" at bounding box center [452, 44] width 393 height 43
click at [630, 38] on icon "button" at bounding box center [629, 42] width 11 height 11
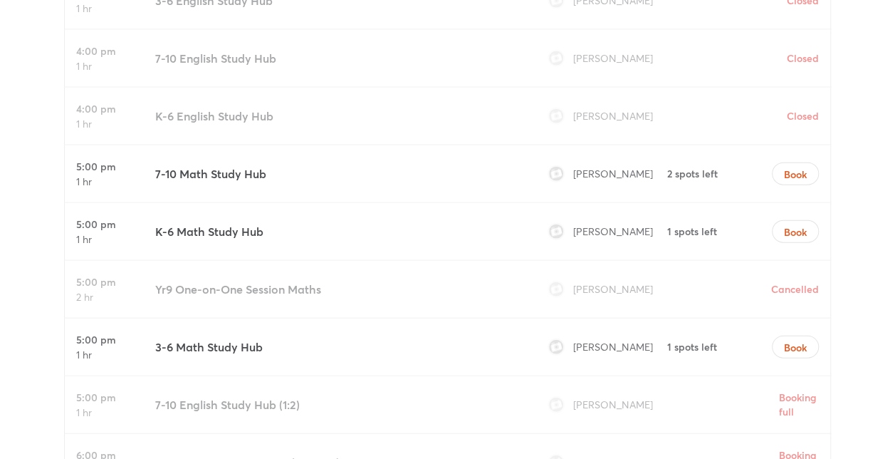
scroll to position [4298, 0]
